Goal: Task Accomplishment & Management: Manage account settings

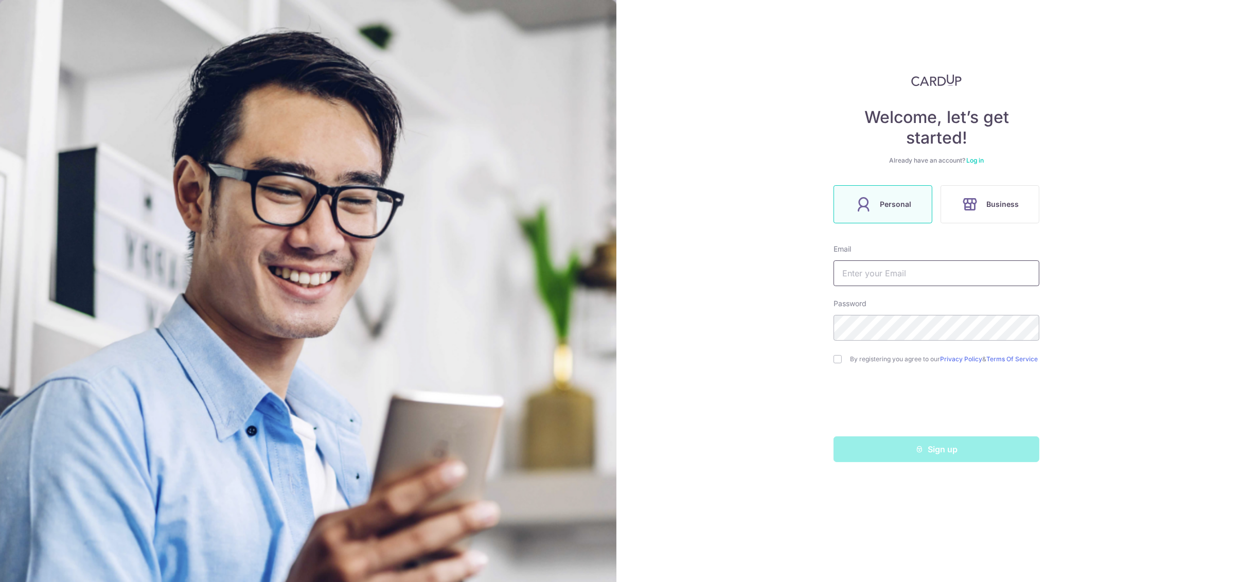
type input "[EMAIL_ADDRESS][DOMAIN_NAME]"
click at [974, 159] on link "Log in" at bounding box center [974, 160] width 17 height 8
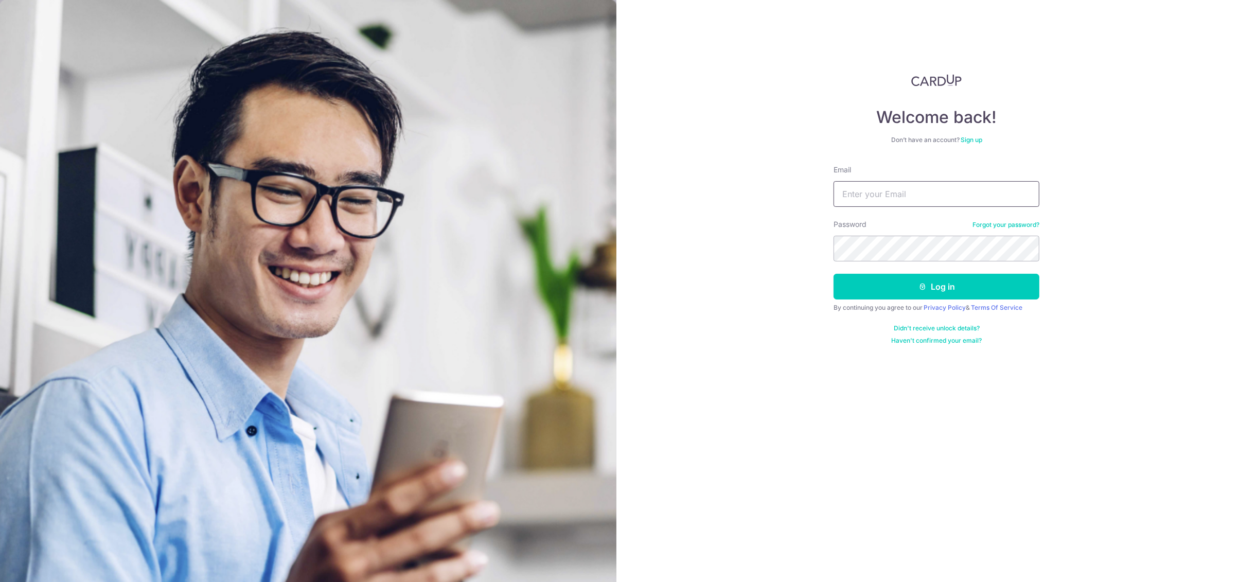
type input "[EMAIL_ADDRESS][DOMAIN_NAME]"
click at [915, 283] on button "Log in" at bounding box center [936, 287] width 206 height 26
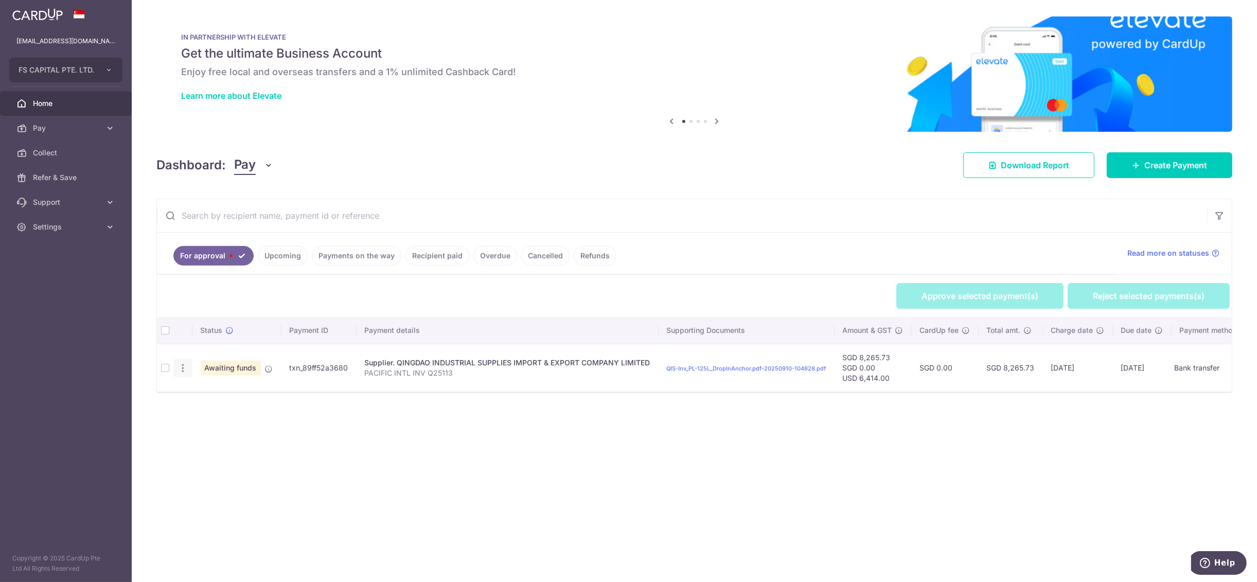
click at [187, 367] on icon "button" at bounding box center [182, 368] width 11 height 11
click at [235, 390] on link "Review Payment" at bounding box center [227, 397] width 107 height 26
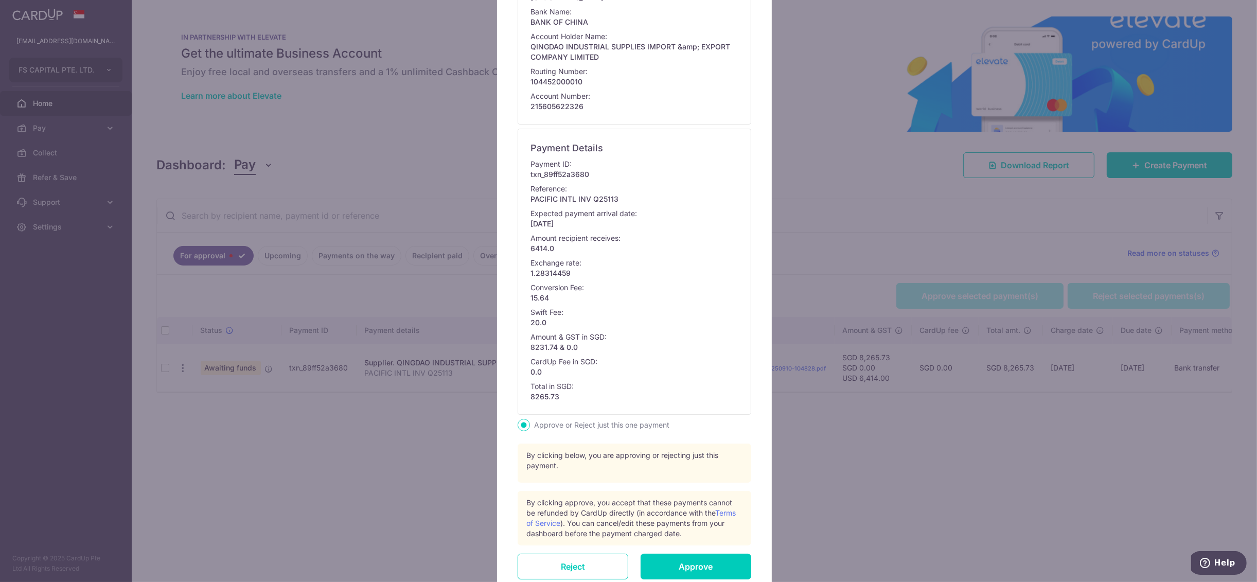
scroll to position [271, 0]
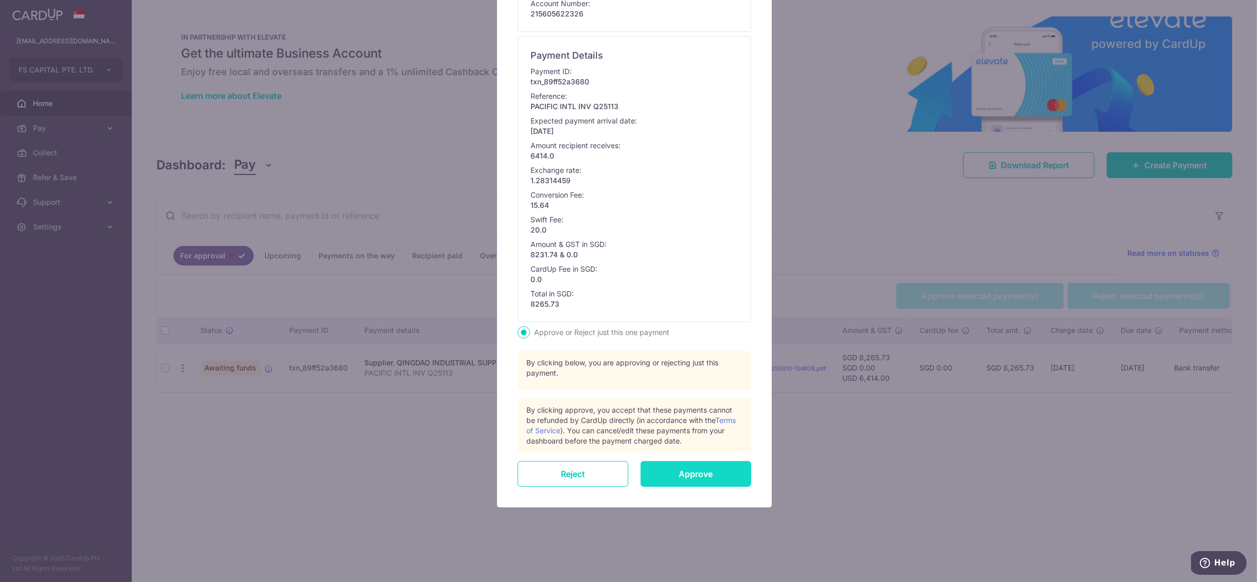
click at [686, 464] on input "Approve" at bounding box center [695, 474] width 111 height 26
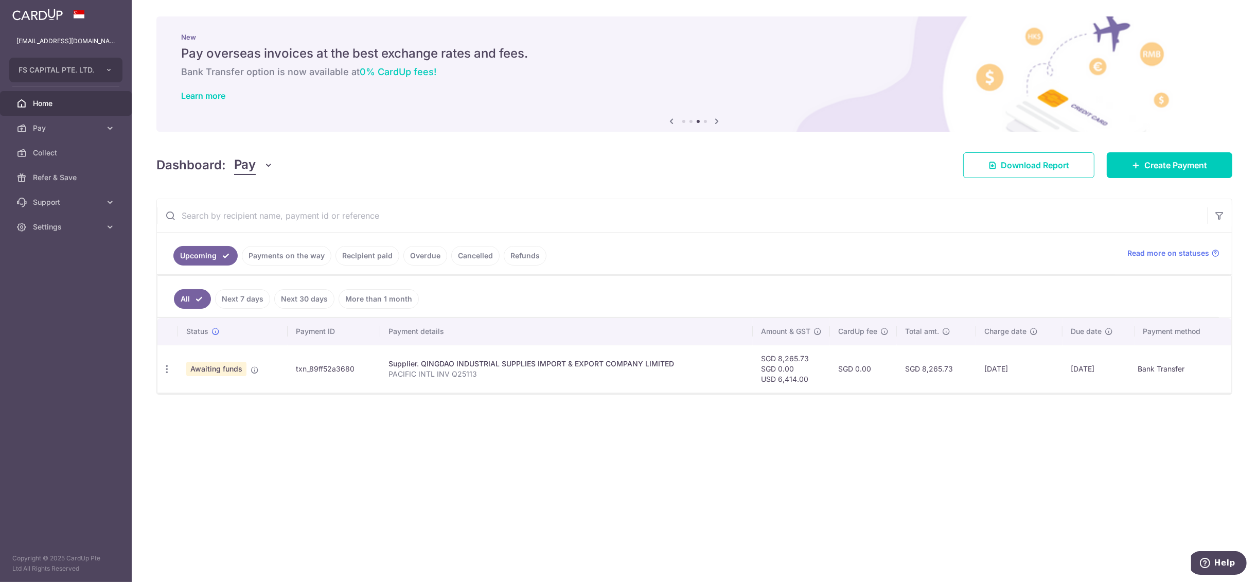
click at [570, 95] on div "Learn more" at bounding box center [694, 96] width 1026 height 10
